Goal: Task Accomplishment & Management: Complete application form

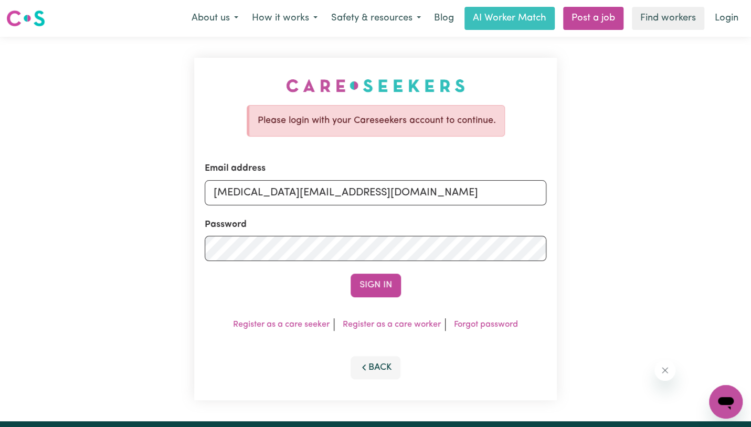
click at [351, 273] on button "Sign In" at bounding box center [376, 284] width 50 height 23
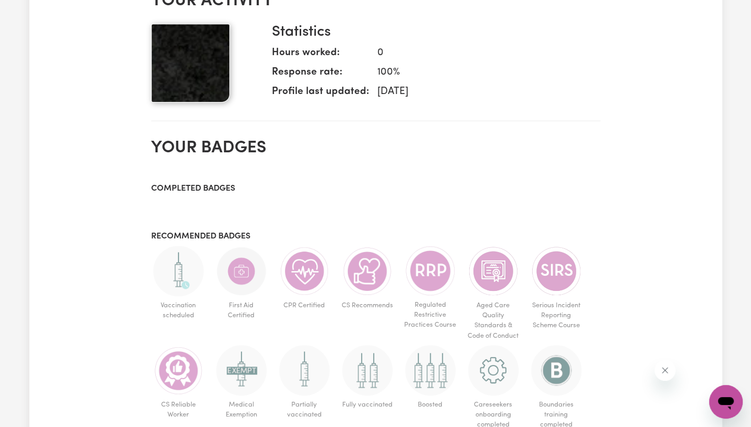
scroll to position [461, 0]
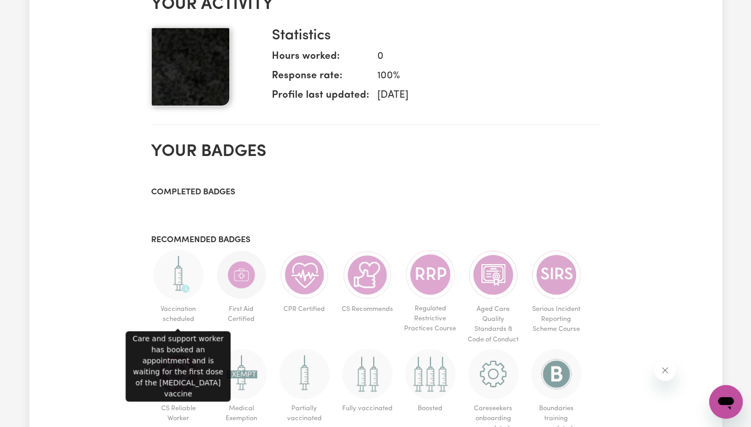
click at [174, 271] on img at bounding box center [178, 274] width 50 height 50
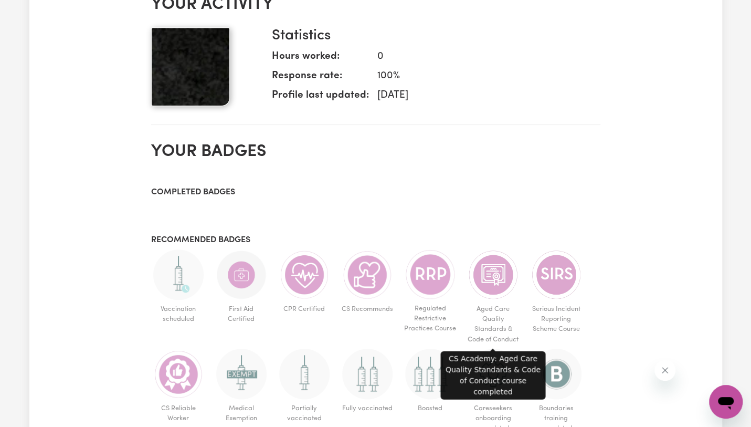
click at [483, 277] on img at bounding box center [493, 274] width 50 height 50
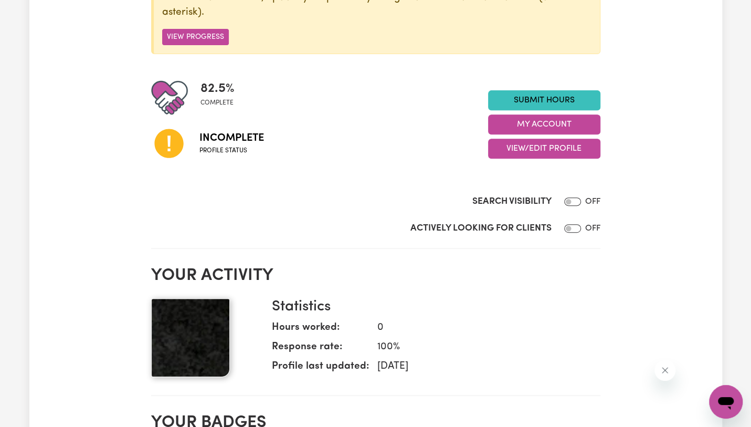
scroll to position [188, 0]
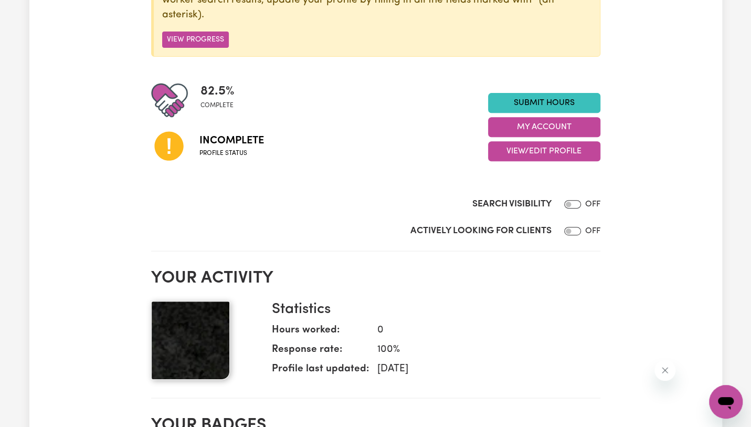
click at [205, 350] on img at bounding box center [190, 340] width 79 height 79
click at [526, 126] on button "My Account" at bounding box center [544, 127] width 112 height 20
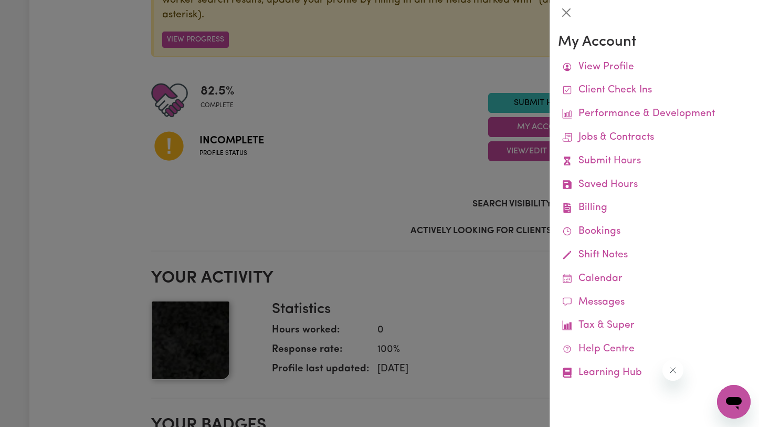
click at [540, 307] on div at bounding box center [379, 213] width 759 height 427
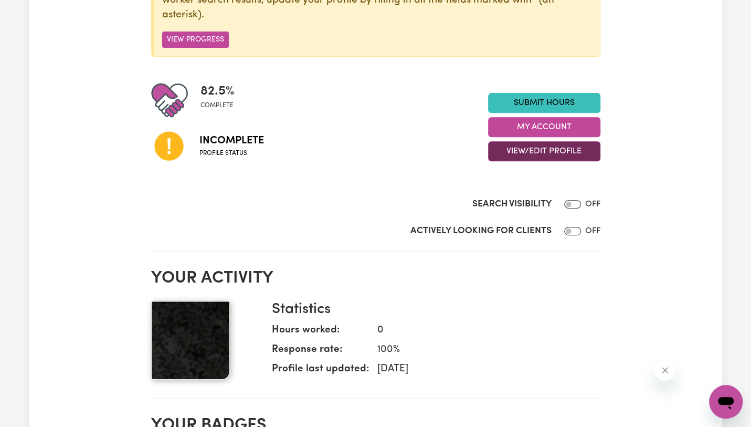
click at [533, 150] on button "View/Edit Profile" at bounding box center [544, 151] width 112 height 20
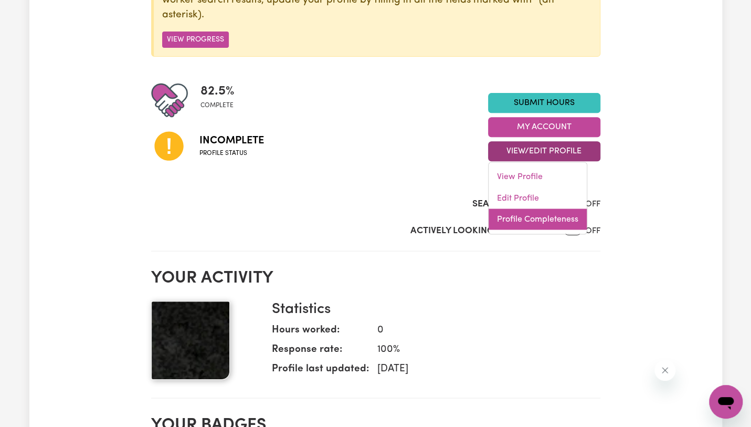
click at [533, 214] on link "Profile Completeness" at bounding box center [538, 219] width 98 height 21
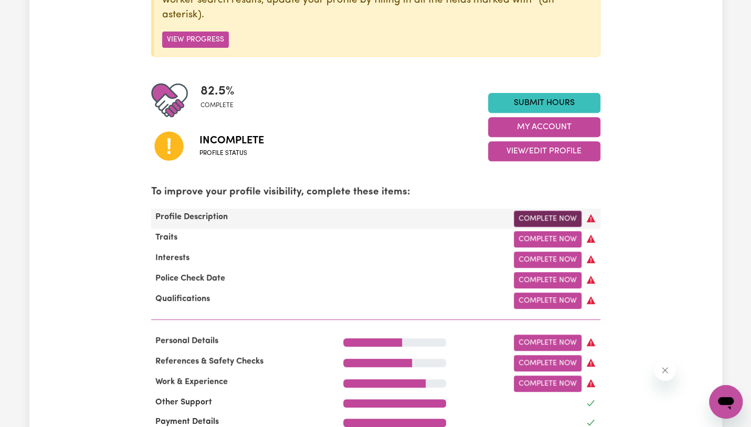
click at [545, 216] on link "Complete Now" at bounding box center [548, 218] width 68 height 16
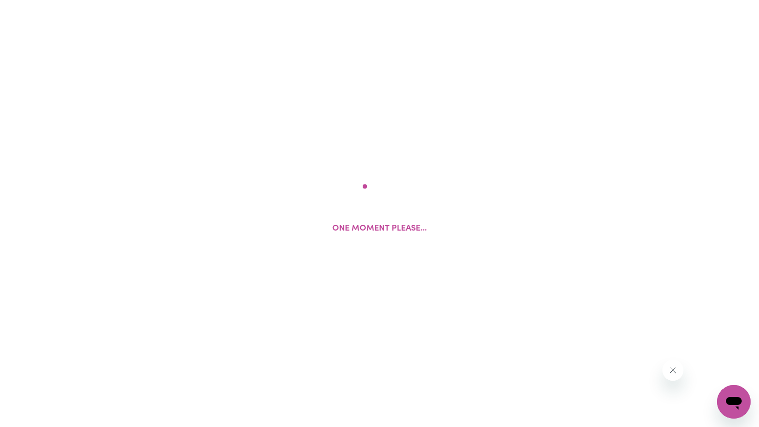
select select "[DEMOGRAPHIC_DATA]"
select select "Student Visa"
select select "Studying a healthcare related degree or qualification"
select select "40"
select select "50"
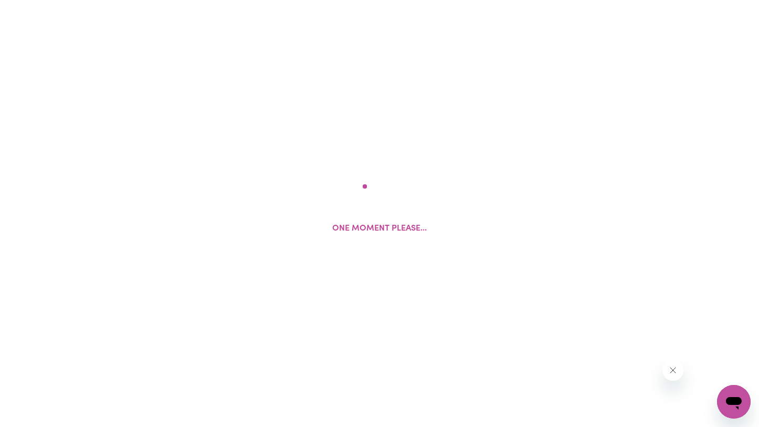
select select "60"
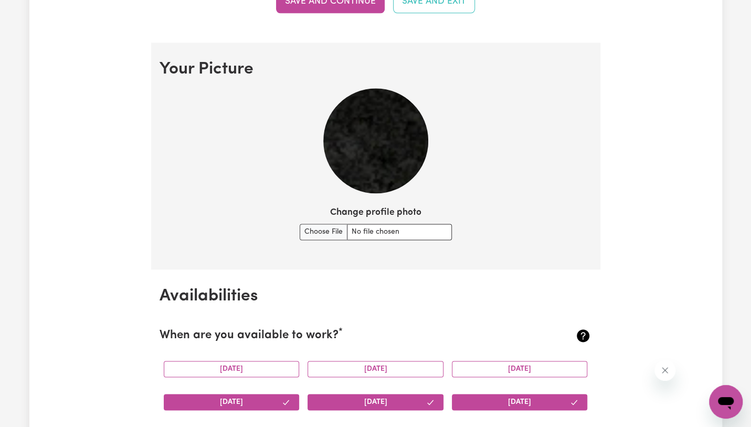
scroll to position [712, 0]
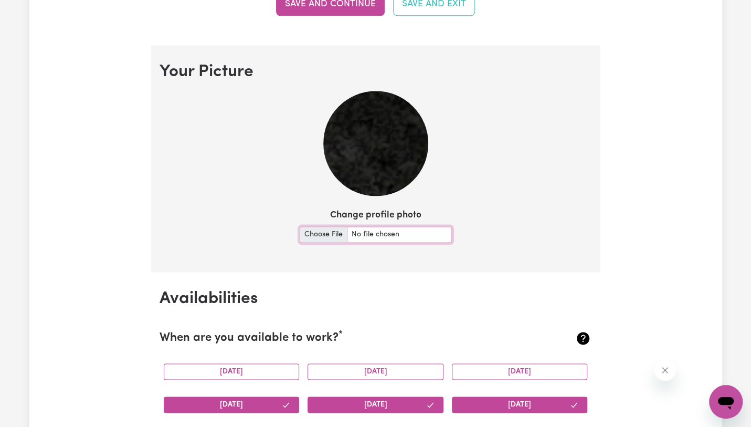
click at [318, 232] on input "Change profile photo" at bounding box center [376, 234] width 152 height 16
click at [337, 228] on input "Change profile photo" at bounding box center [376, 234] width 152 height 16
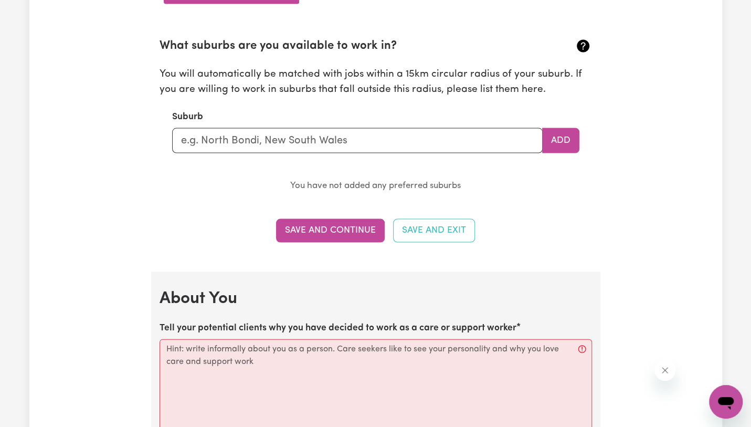
scroll to position [1153, 0]
click at [311, 138] on input "text" at bounding box center [357, 141] width 371 height 25
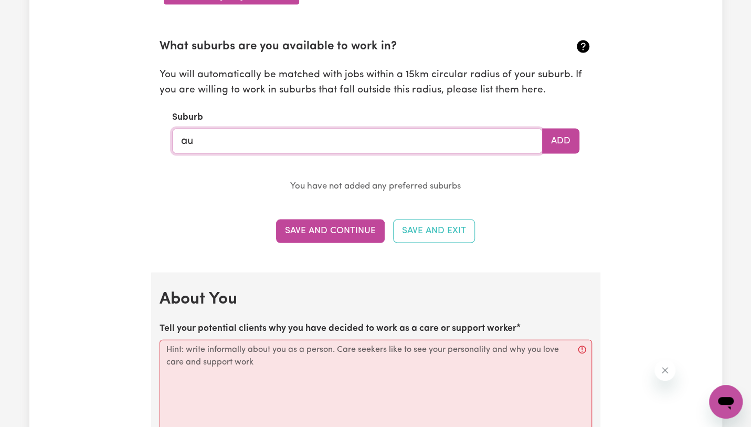
type input "a"
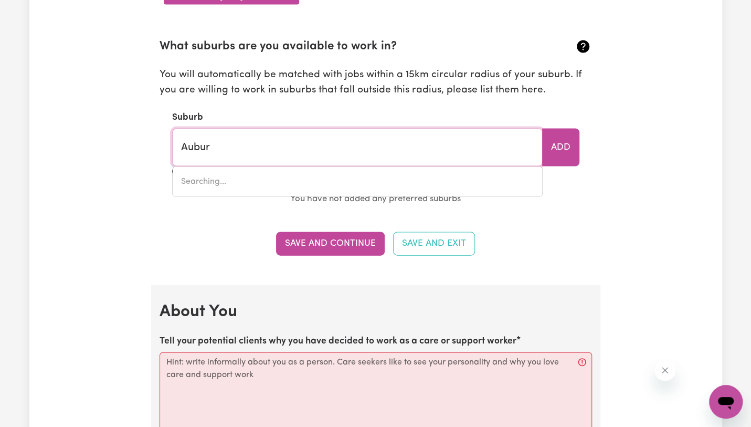
type input "Auburn"
type input "[GEOGRAPHIC_DATA], [GEOGRAPHIC_DATA], 2144"
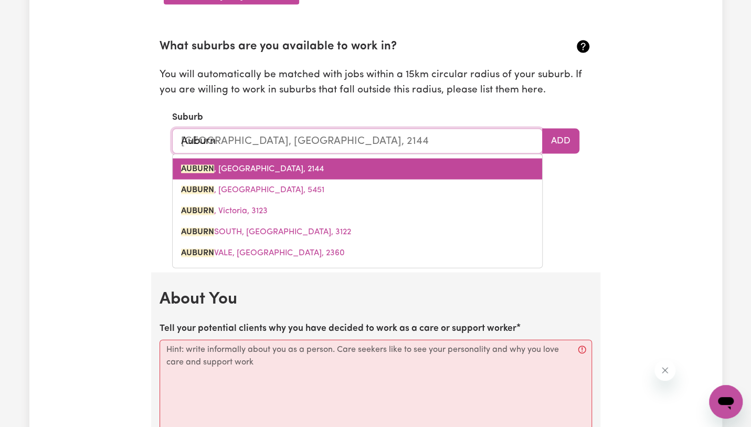
click at [288, 167] on span "[GEOGRAPHIC_DATA] , [GEOGRAPHIC_DATA], 2144" at bounding box center [252, 169] width 143 height 8
type input "[GEOGRAPHIC_DATA], [GEOGRAPHIC_DATA], 2144"
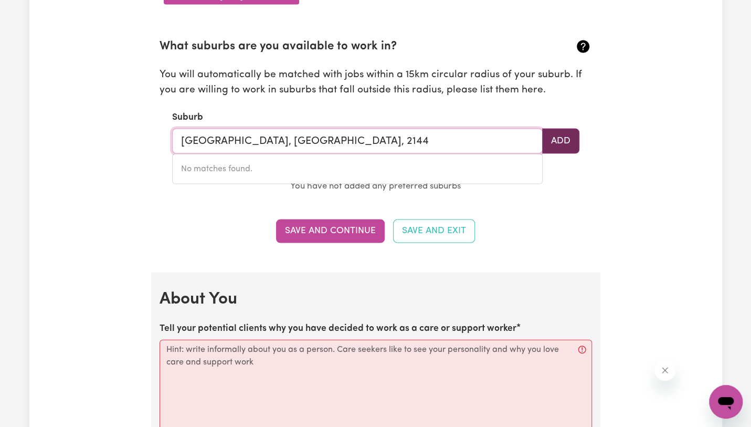
type input "[GEOGRAPHIC_DATA], [GEOGRAPHIC_DATA], 2144"
click at [566, 145] on button "Add" at bounding box center [560, 141] width 37 height 25
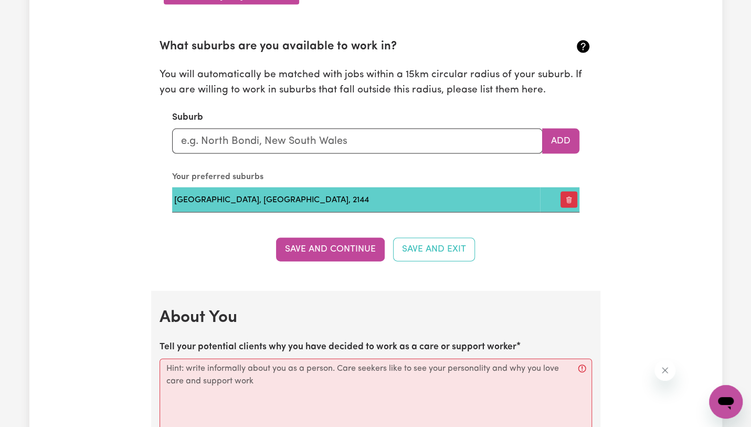
click at [290, 193] on td "[GEOGRAPHIC_DATA], [GEOGRAPHIC_DATA], 2144" at bounding box center [356, 199] width 368 height 25
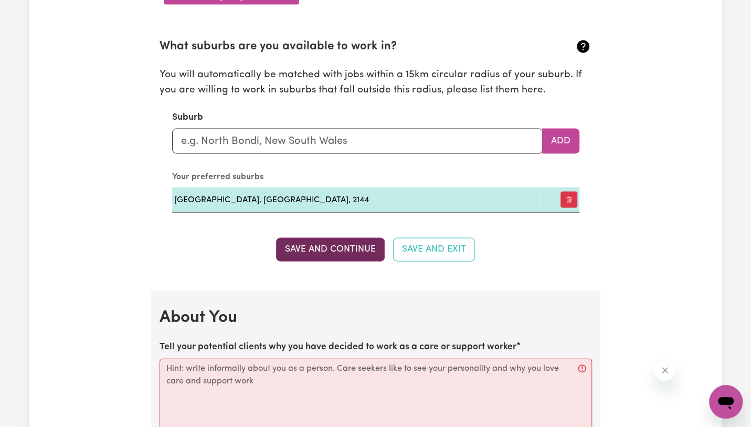
click at [328, 252] on button "Save and Continue" at bounding box center [330, 249] width 109 height 23
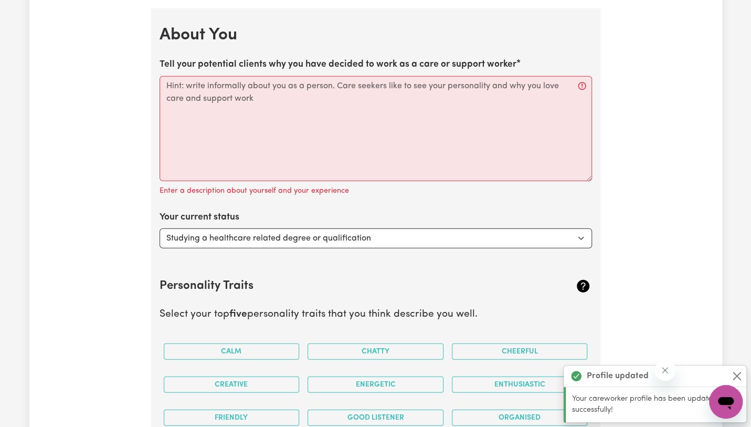
scroll to position [1440, 0]
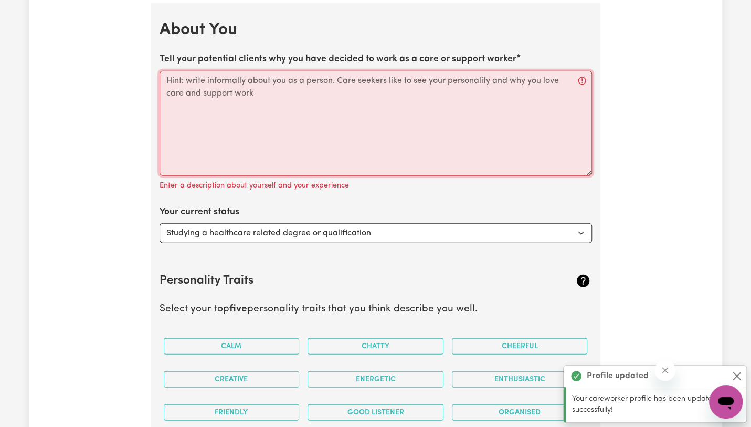
click at [226, 87] on textarea "Tell your potential clients why you have decided to work as a care or support w…" at bounding box center [376, 123] width 432 height 105
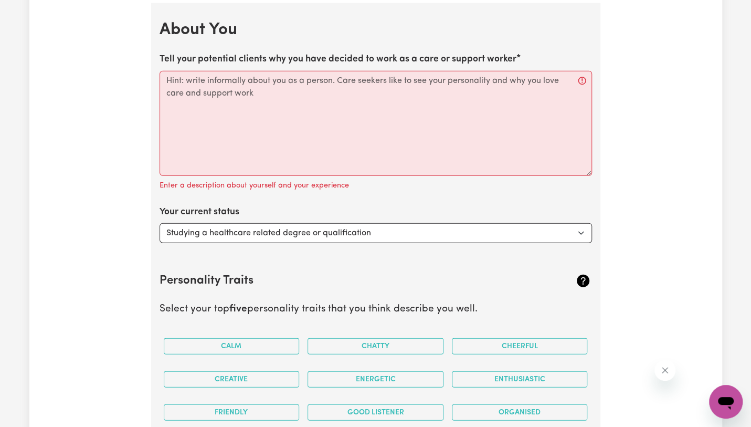
drag, startPoint x: 159, startPoint y: 53, endPoint x: 246, endPoint y: 99, distance: 98.8
click at [513, 53] on label "Tell your potential clients why you have decided to work as a care or support w…" at bounding box center [338, 59] width 357 height 14
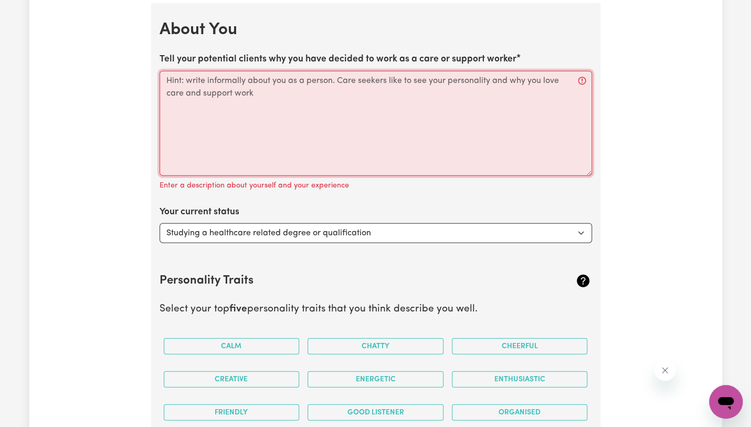
click at [513, 71] on textarea "Tell your potential clients why you have decided to work as a care or support w…" at bounding box center [376, 123] width 432 height 105
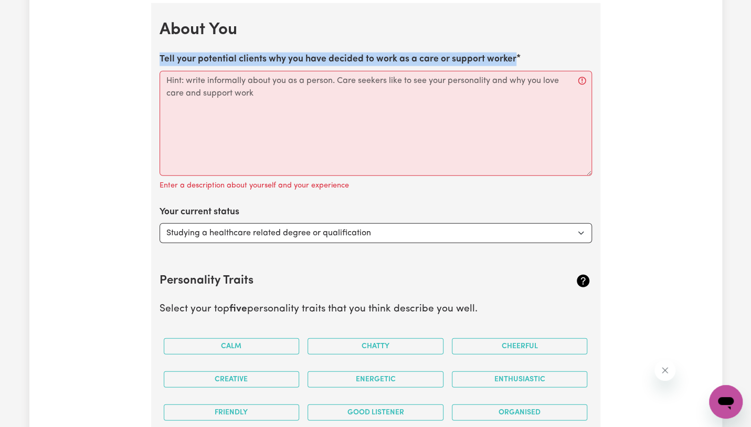
drag, startPoint x: 524, startPoint y: 54, endPoint x: 150, endPoint y: 53, distance: 374.8
click at [150, 53] on div "Update Profile 1 2 3 4 5 Step 1 : Personal Details Let potential clients know w…" at bounding box center [376, 2] width 462 height 2753
copy label "Tell your potential clients why you have decided to work as a care or support w…"
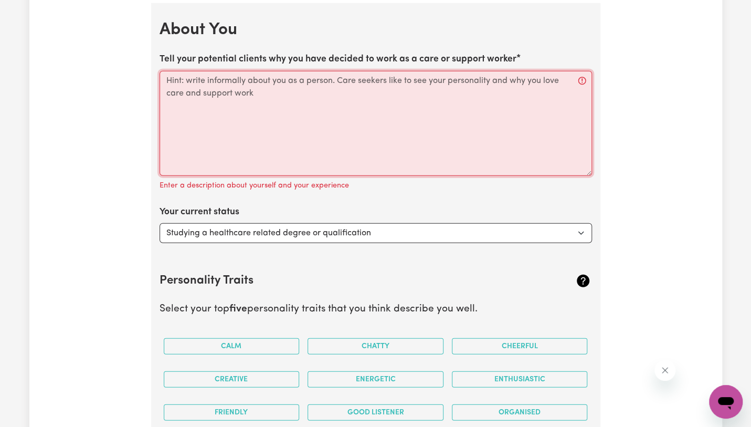
click at [225, 97] on textarea "Tell your potential clients why you have decided to work as a care or support w…" at bounding box center [376, 123] width 432 height 105
paste textarea "I decided to work as a care and support worker because I genuinely enjoy helpin…"
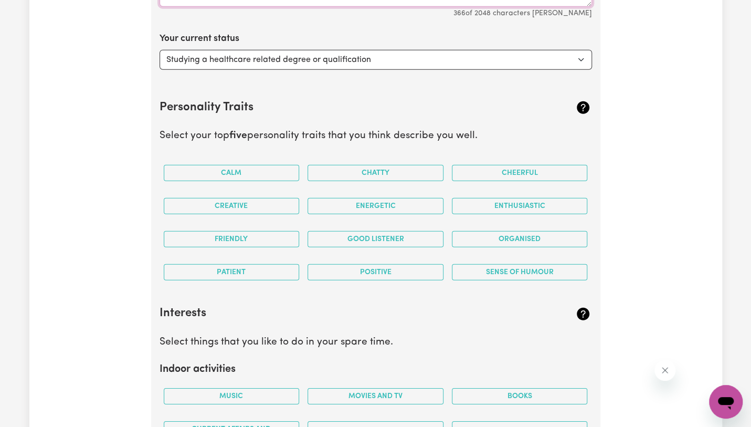
scroll to position [1631, 0]
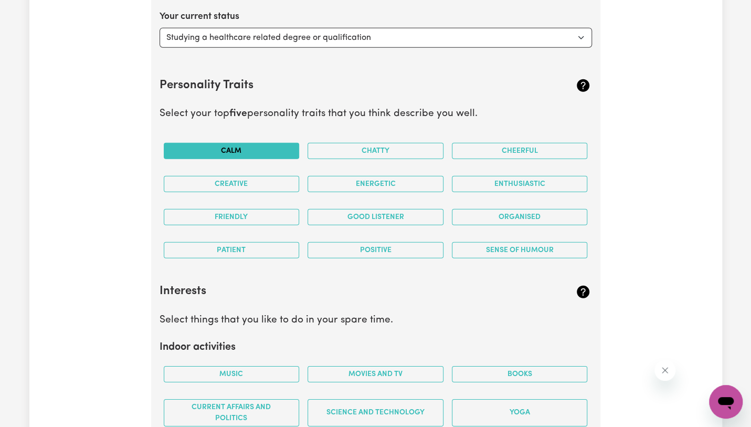
type textarea "I decided to work as a care and support worker because I genuinely enjoy helpin…"
click at [256, 145] on button "Calm" at bounding box center [232, 151] width 136 height 16
click at [379, 178] on button "Energetic" at bounding box center [376, 184] width 136 height 16
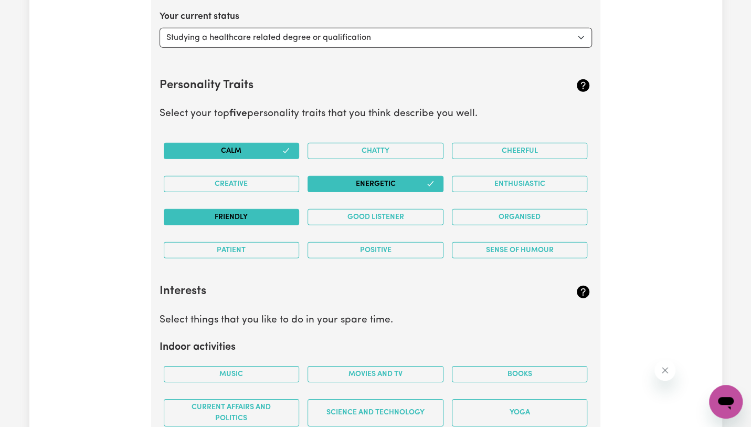
click at [260, 209] on button "Friendly" at bounding box center [232, 217] width 136 height 16
click at [362, 214] on button "Good Listener" at bounding box center [376, 217] width 136 height 16
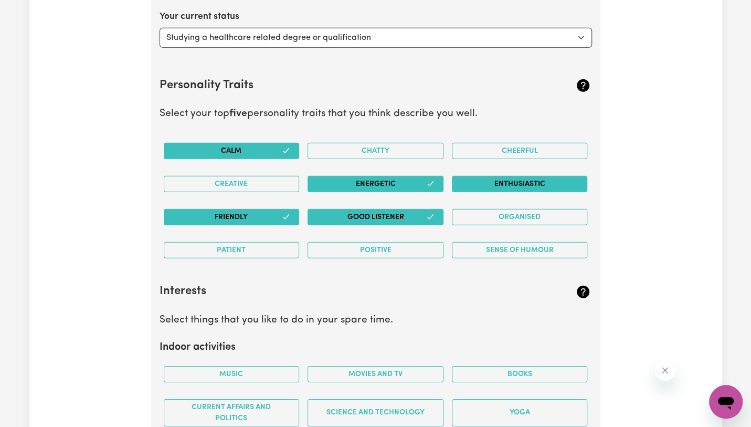
click at [516, 176] on button "Enthusiastic" at bounding box center [520, 184] width 136 height 16
click at [373, 245] on button "Positive" at bounding box center [376, 250] width 136 height 16
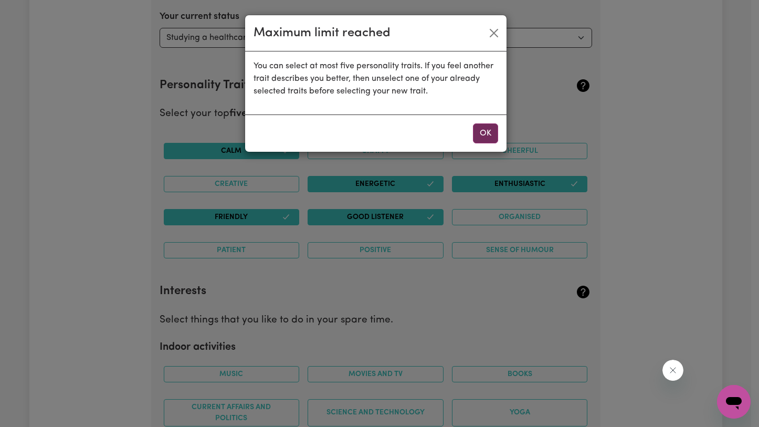
click at [487, 126] on button "OK" at bounding box center [485, 133] width 25 height 20
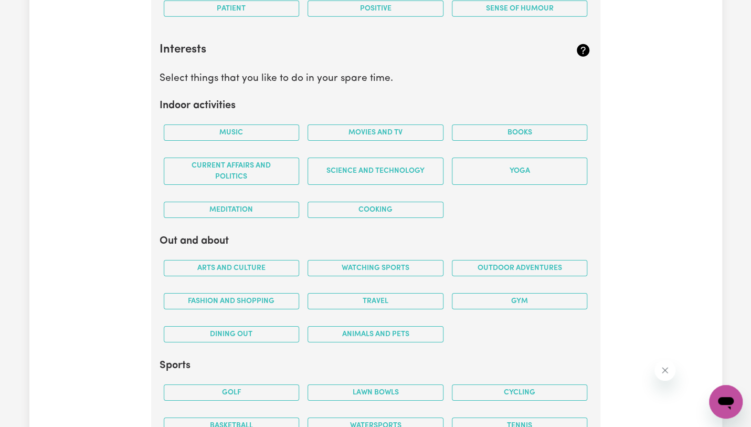
scroll to position [1878, 0]
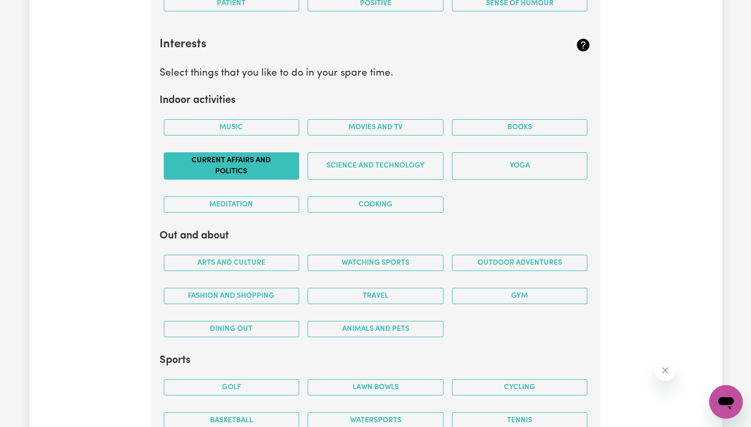
click at [227, 163] on button "Current Affairs and Politics" at bounding box center [232, 165] width 136 height 27
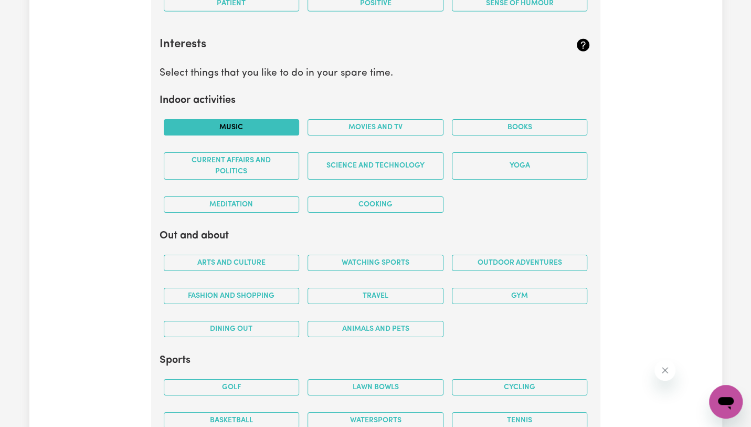
click at [246, 124] on button "Music" at bounding box center [232, 127] width 136 height 16
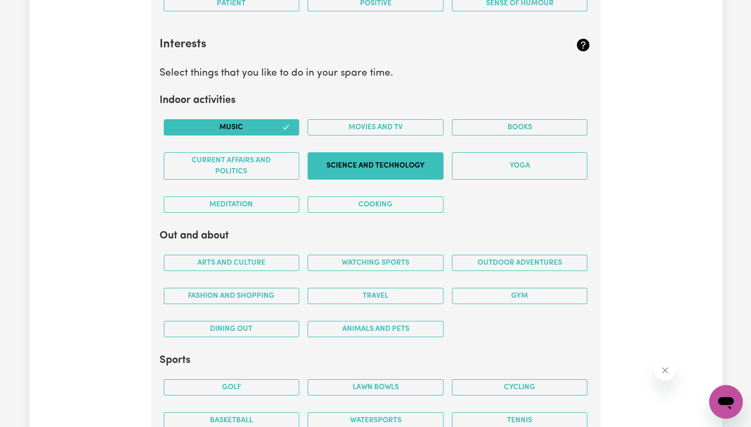
click at [354, 165] on button "Science and Technology" at bounding box center [376, 165] width 136 height 27
click at [402, 124] on button "Movies and TV" at bounding box center [376, 127] width 136 height 16
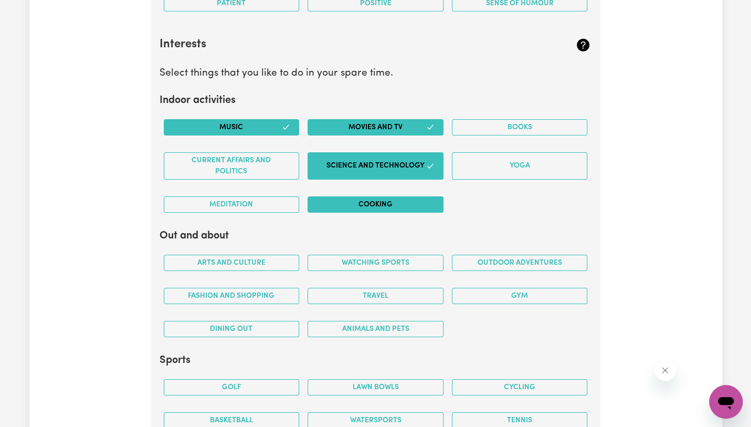
click at [388, 202] on button "Cooking" at bounding box center [376, 204] width 136 height 16
click at [257, 288] on button "Fashion and shopping" at bounding box center [232, 296] width 136 height 16
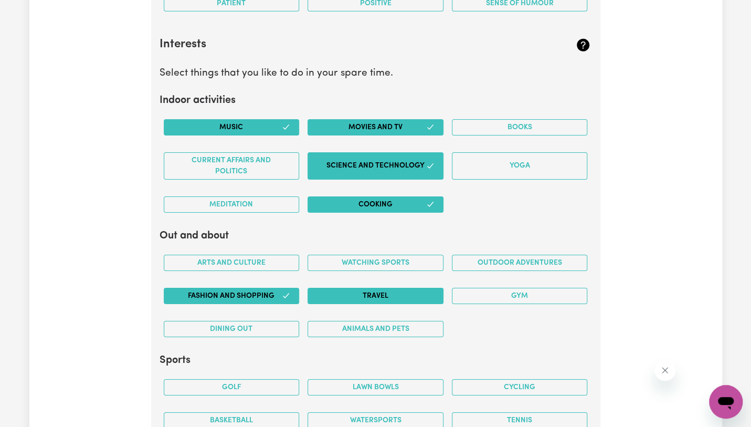
click at [342, 288] on button "Travel" at bounding box center [376, 296] width 136 height 16
click at [402, 258] on button "Watching sports" at bounding box center [376, 263] width 136 height 16
click at [263, 325] on button "Dining out" at bounding box center [232, 329] width 136 height 16
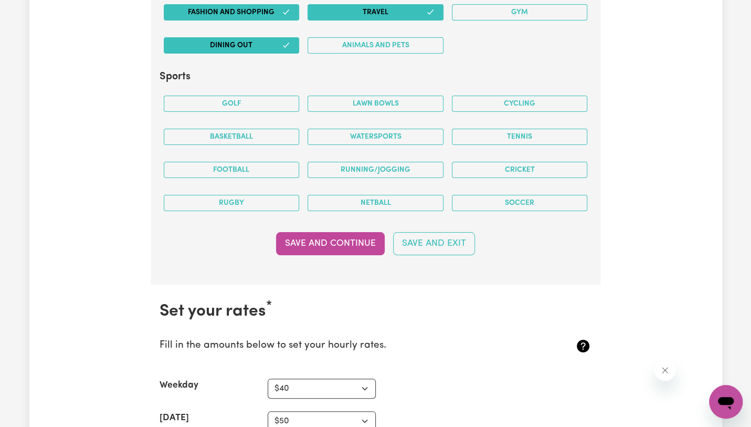
scroll to position [2170, 0]
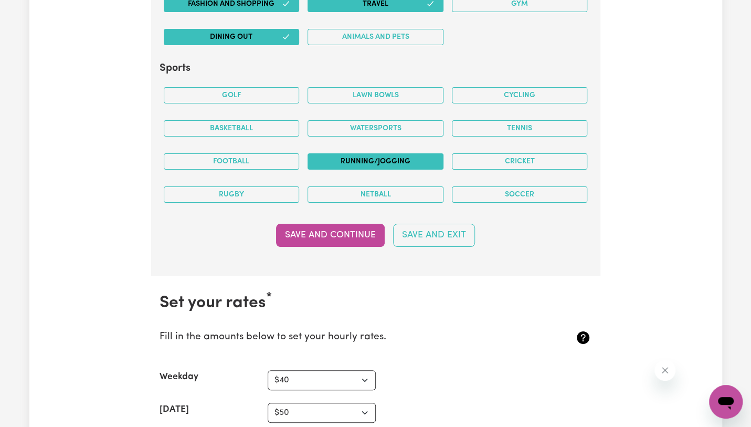
click at [373, 153] on button "Running/Jogging" at bounding box center [376, 161] width 136 height 16
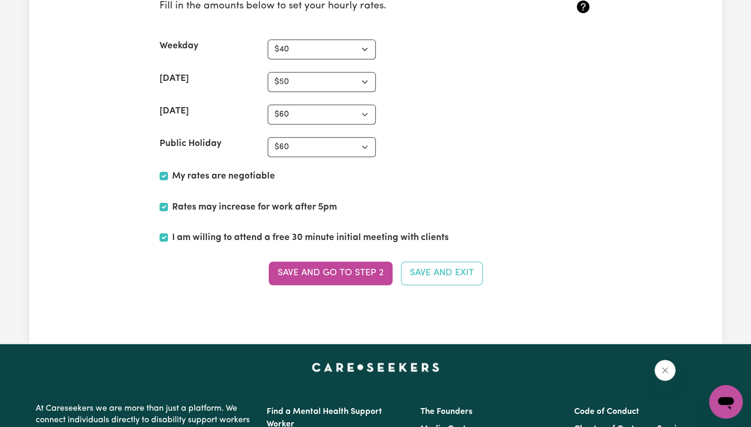
scroll to position [2498, 0]
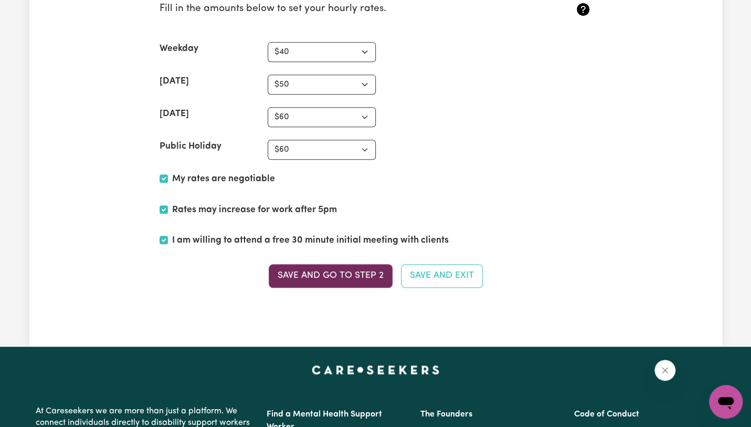
click at [304, 264] on button "Save and go to Step 2" at bounding box center [331, 275] width 124 height 23
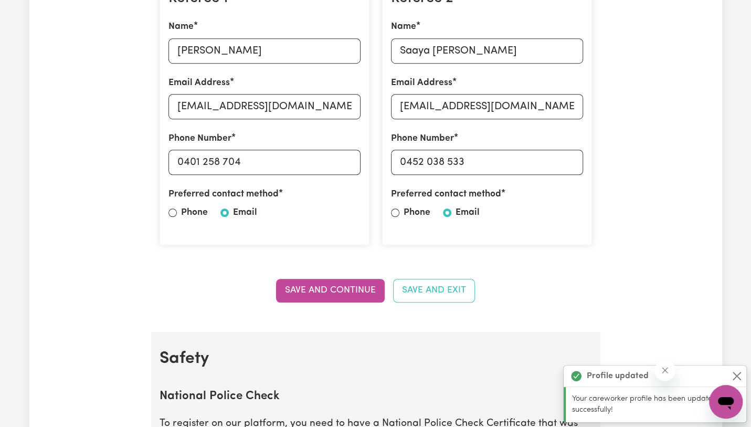
scroll to position [344, 0]
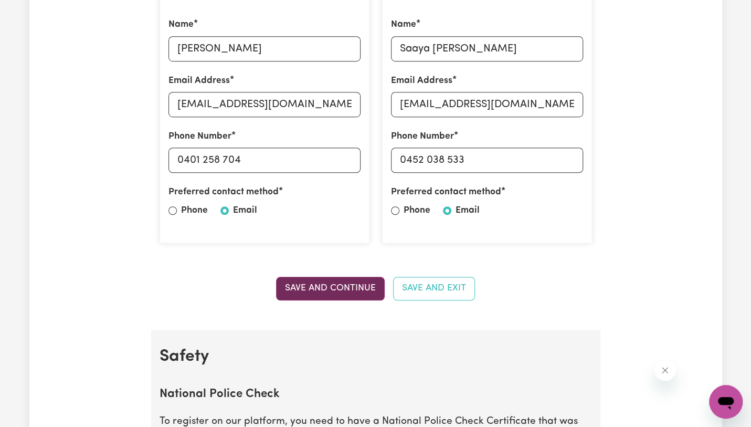
click at [330, 286] on button "Save and Continue" at bounding box center [330, 288] width 109 height 23
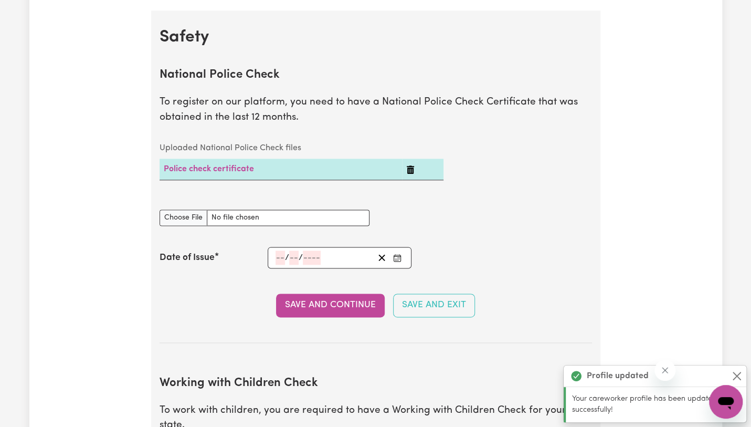
scroll to position [673, 0]
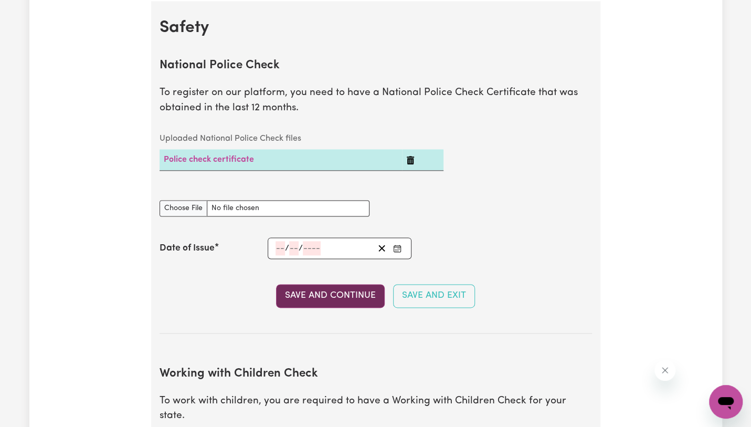
click at [349, 291] on button "Save and Continue" at bounding box center [330, 295] width 109 height 23
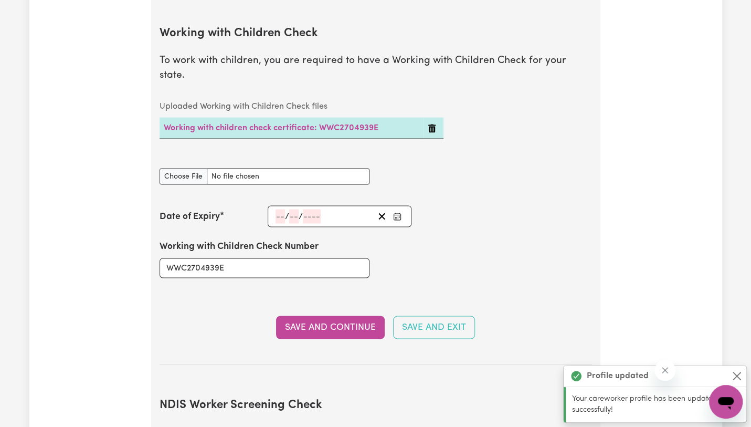
scroll to position [1021, 0]
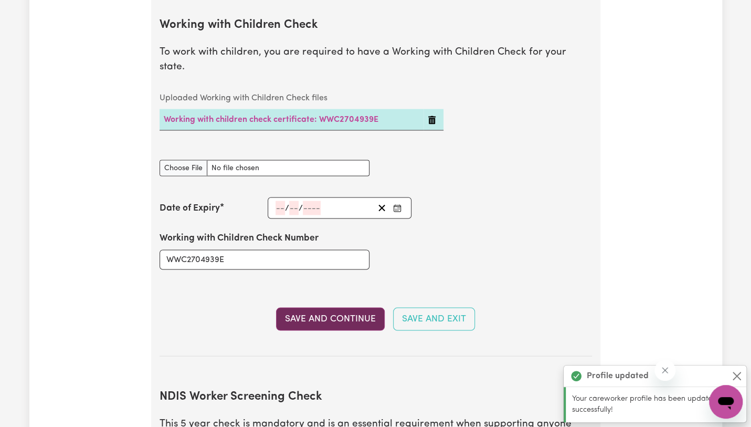
click at [342, 307] on button "Save and Continue" at bounding box center [330, 318] width 109 height 23
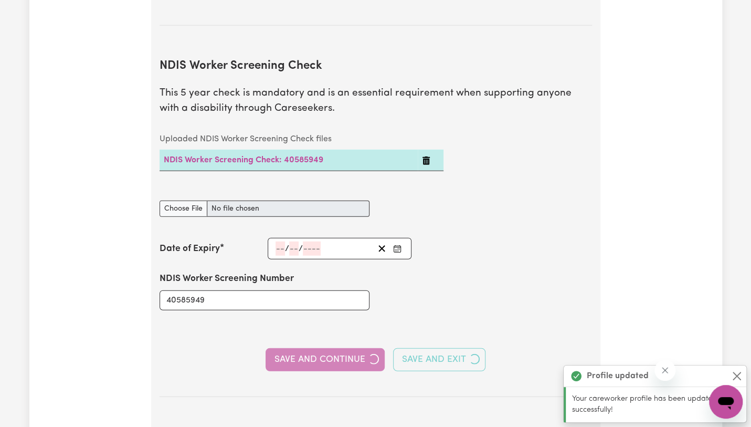
scroll to position [1376, 0]
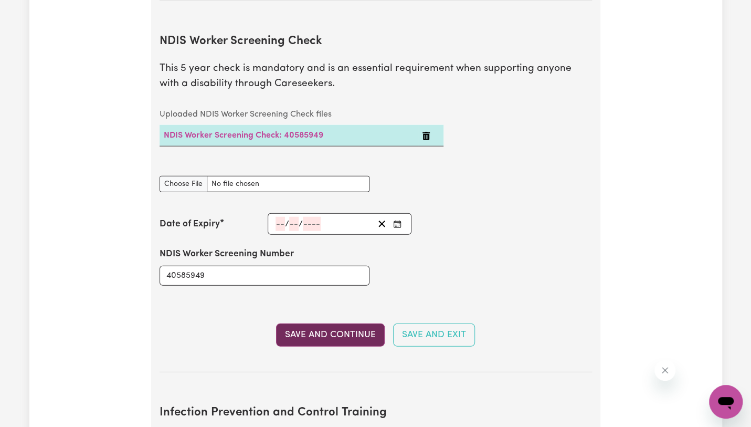
click at [337, 323] on button "Save and Continue" at bounding box center [330, 334] width 109 height 23
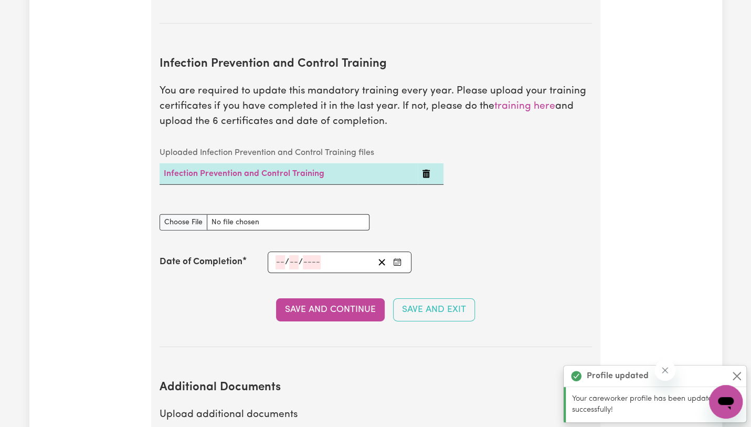
scroll to position [1747, 0]
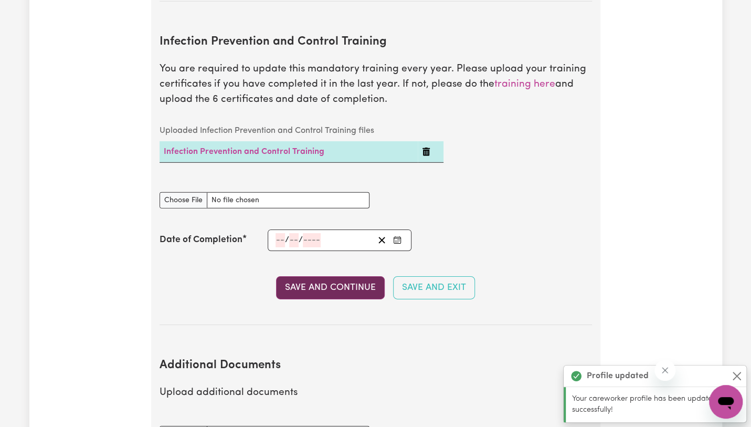
click at [324, 276] on button "Save and Continue" at bounding box center [330, 287] width 109 height 23
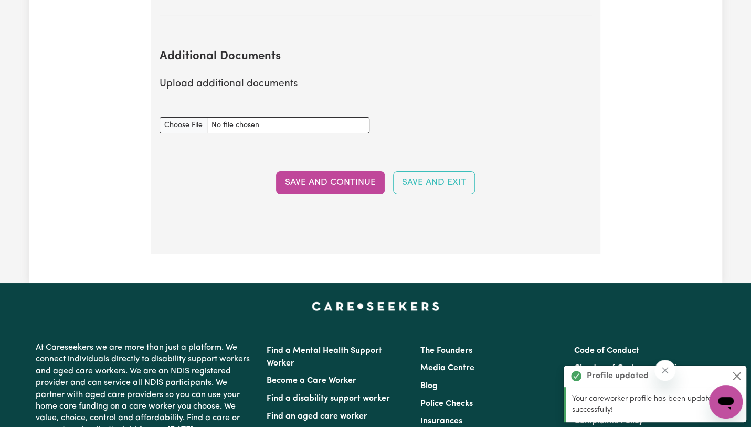
scroll to position [2069, 0]
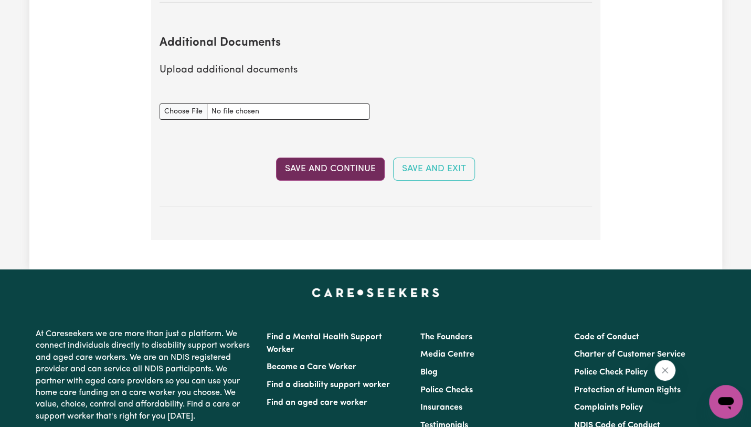
click at [319, 157] on button "Save and Continue" at bounding box center [330, 168] width 109 height 23
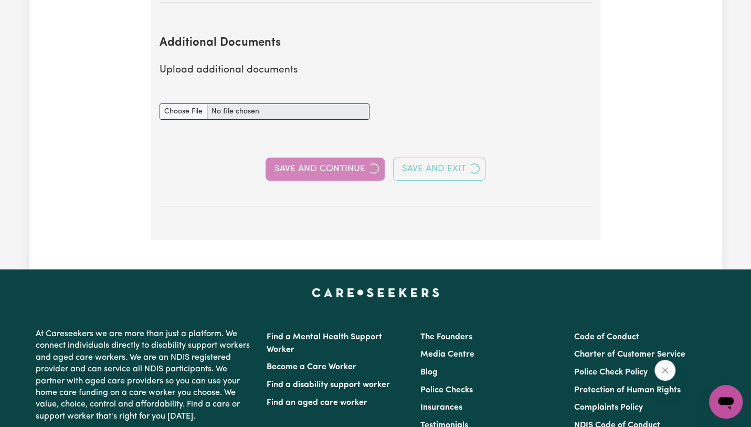
select select "2024"
select select "Certificate III (Individual Support)"
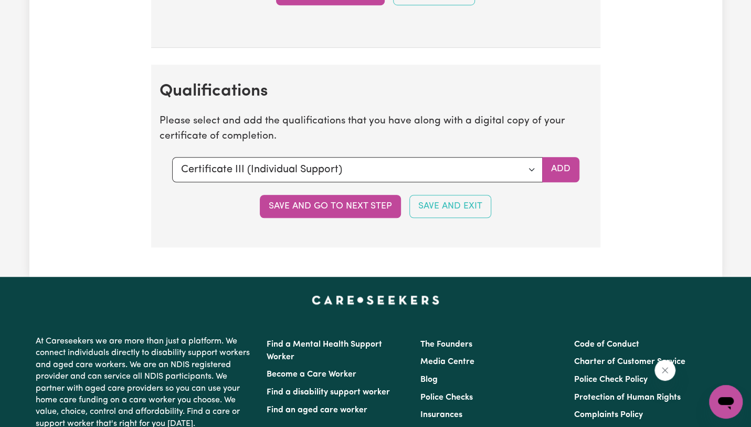
scroll to position [2641, 0]
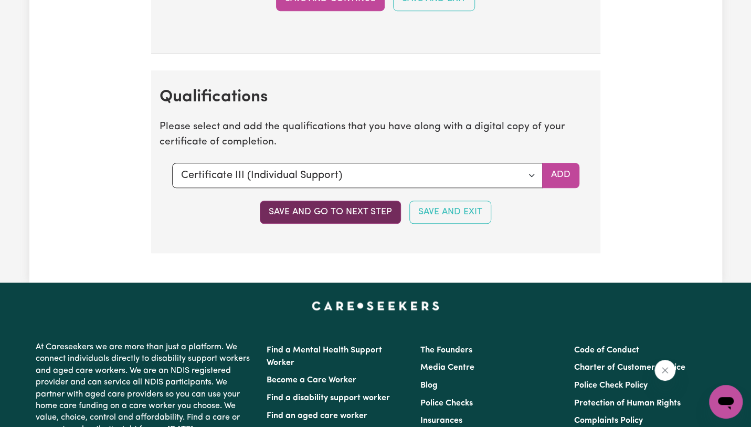
click at [362, 201] on button "Save and go to next step" at bounding box center [330, 212] width 141 height 23
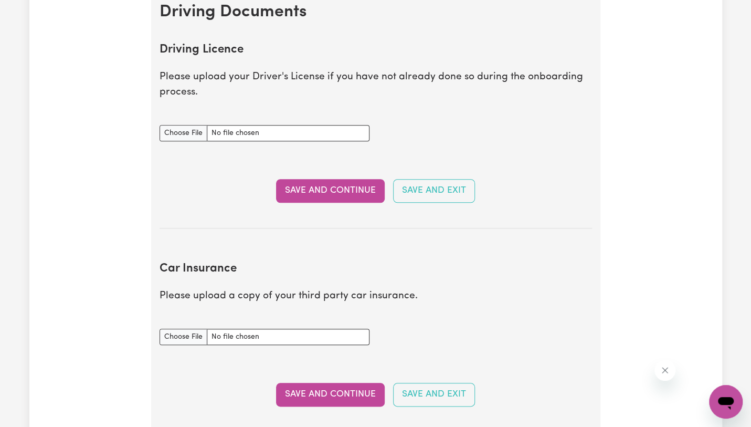
scroll to position [472, 0]
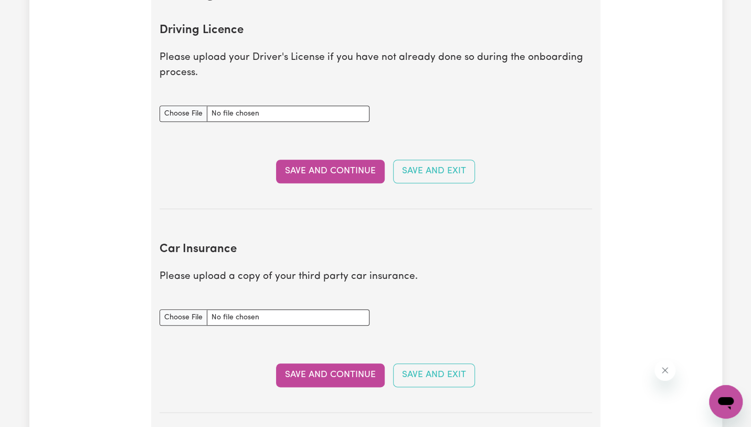
drag, startPoint x: 757, startPoint y: 197, endPoint x: 661, endPoint y: 313, distance: 150.7
click at [661, 313] on div "Update Profile 1 2 3 4 5 Step 4 : Other Support Fill out the fields below to ad…" at bounding box center [375, 198] width 693 height 1209
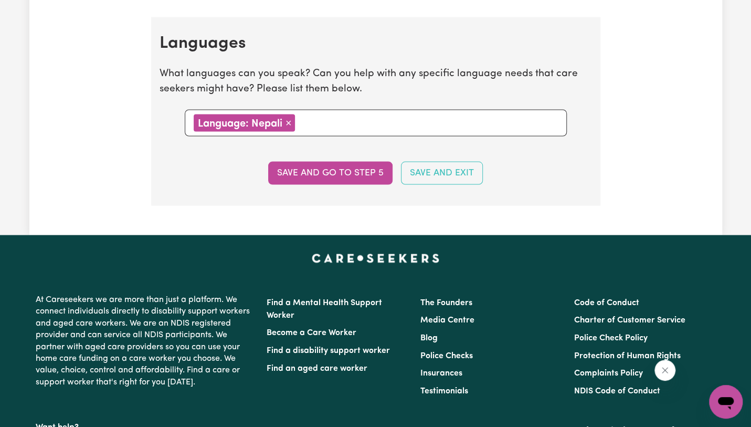
scroll to position [1039, 0]
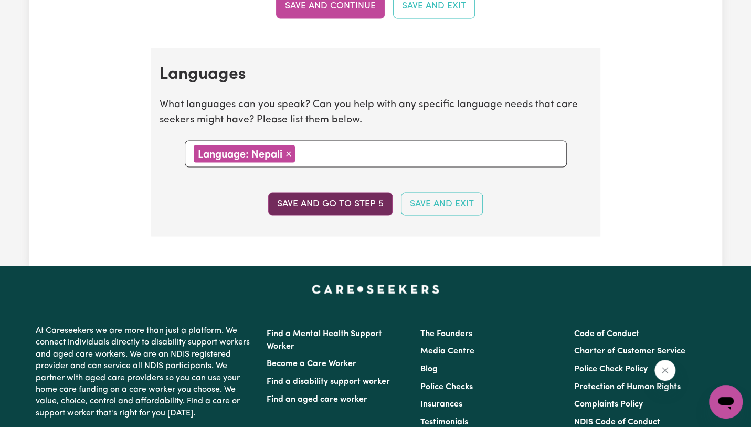
click at [371, 208] on button "Save and go to step 5" at bounding box center [330, 203] width 124 height 23
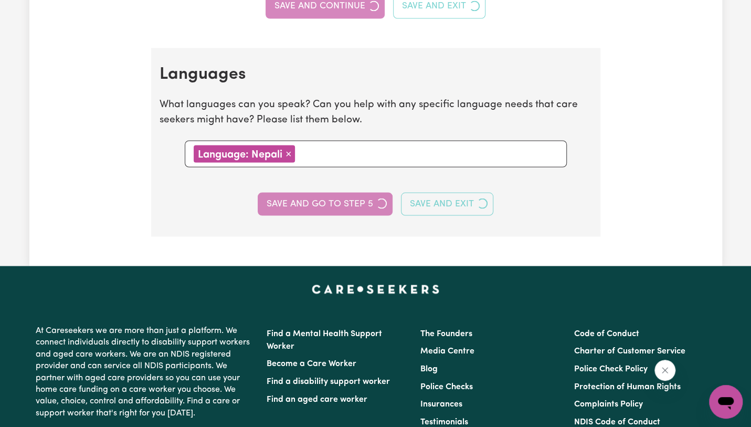
select select "I am providing services by being employed by an organisation"
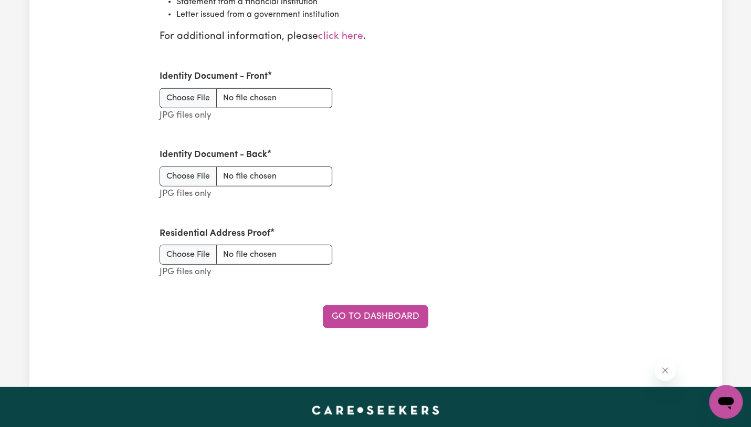
scroll to position [1380, 0]
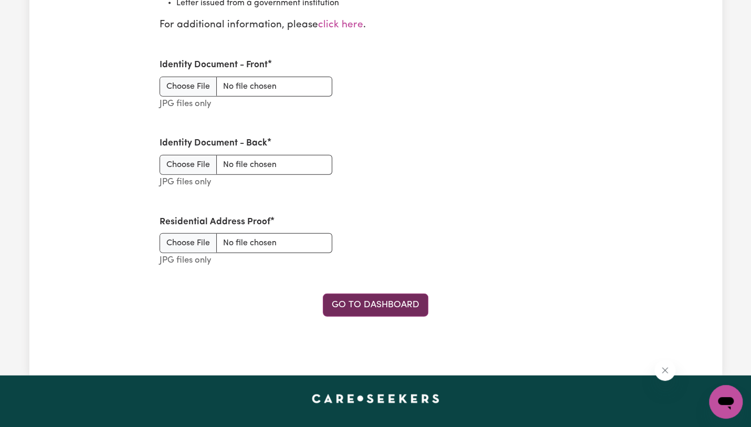
click at [370, 304] on link "Go to Dashboard" at bounding box center [375, 304] width 105 height 23
